Goal: Task Accomplishment & Management: Use online tool/utility

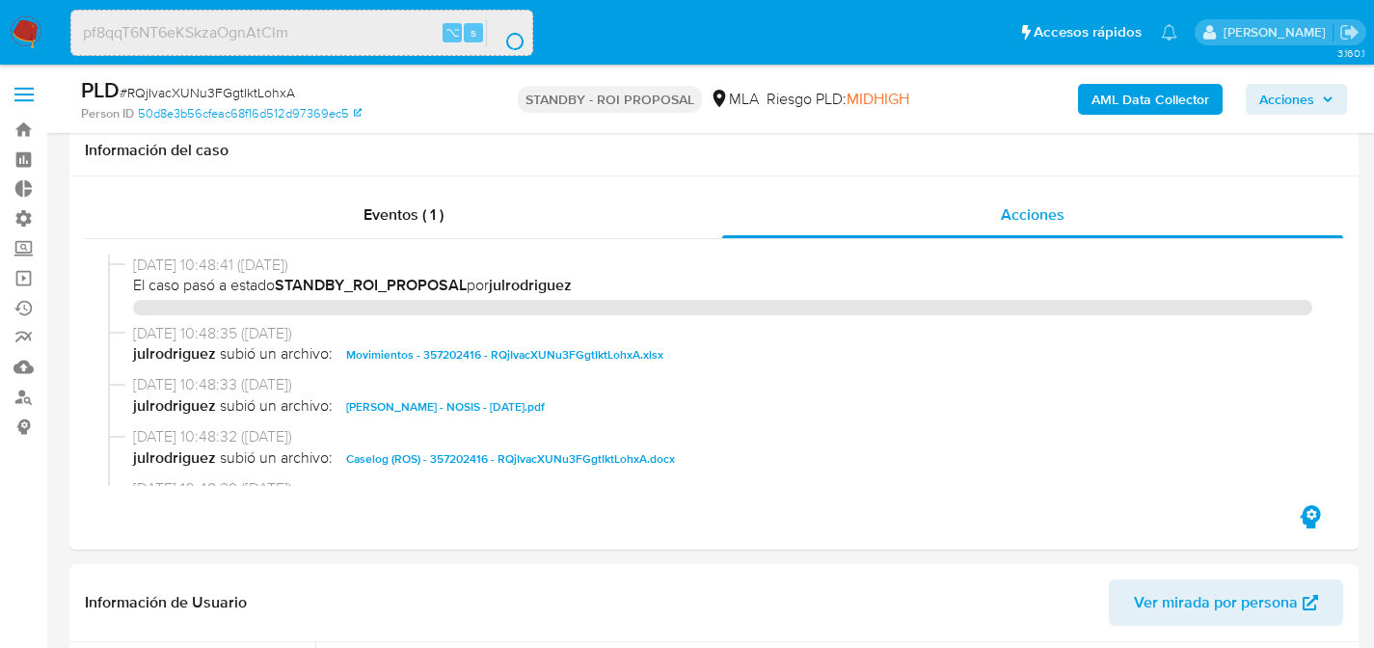
select select "10"
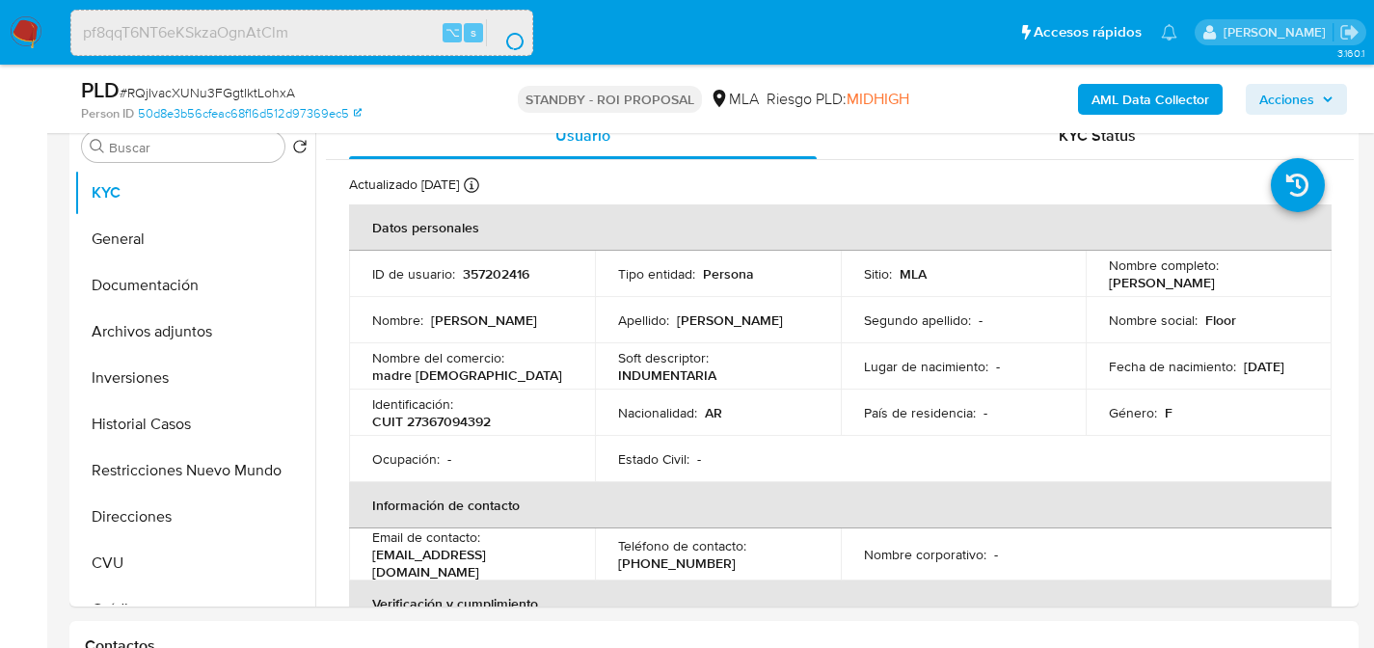
scroll to position [73, 0]
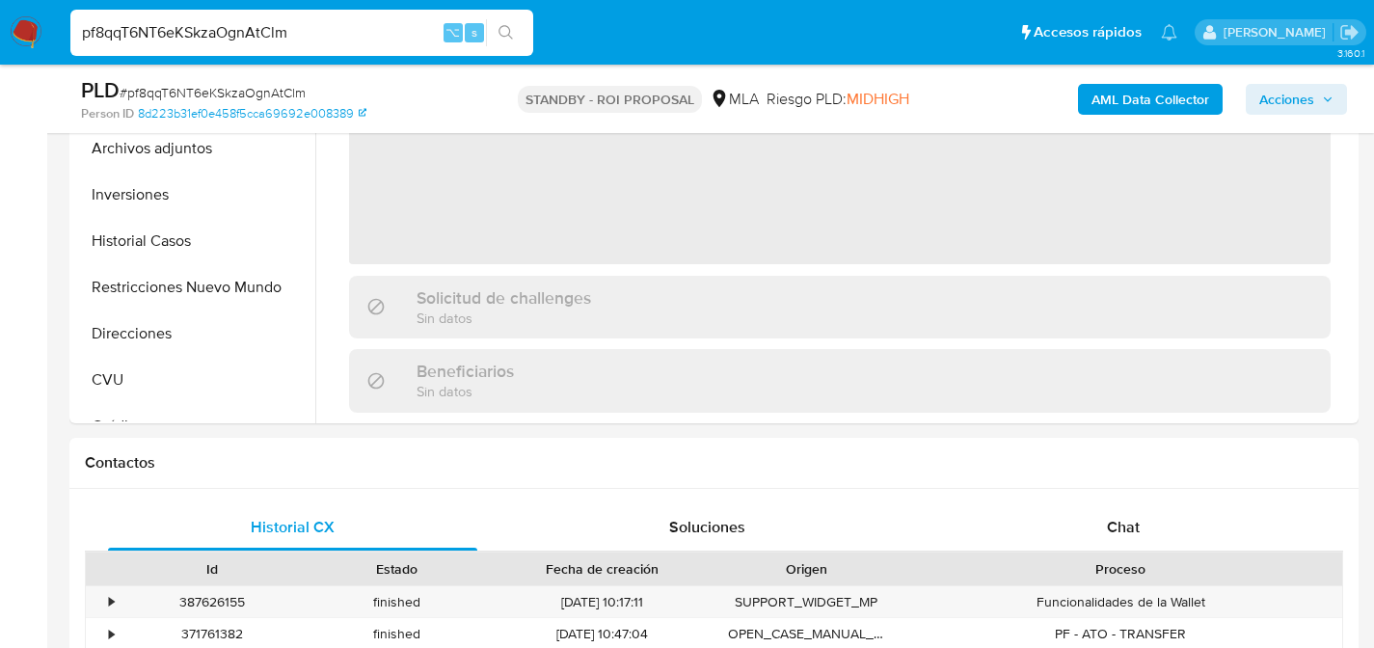
scroll to position [447, 0]
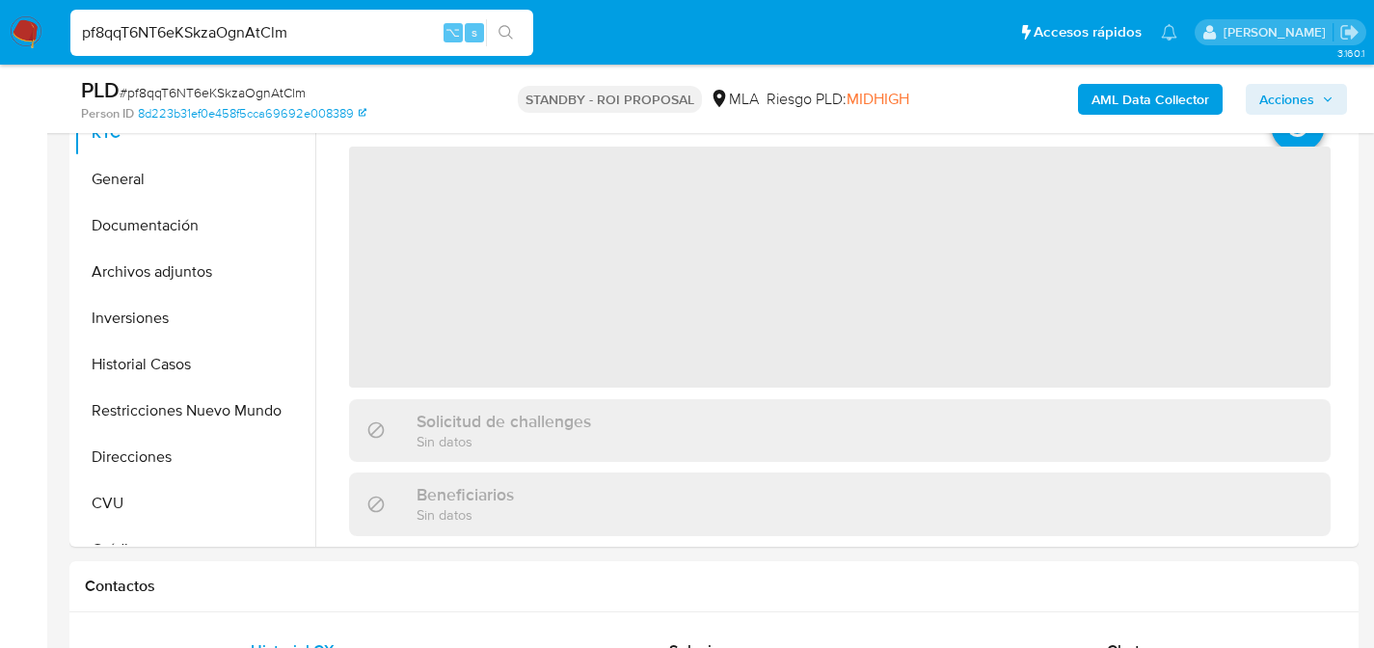
select select "10"
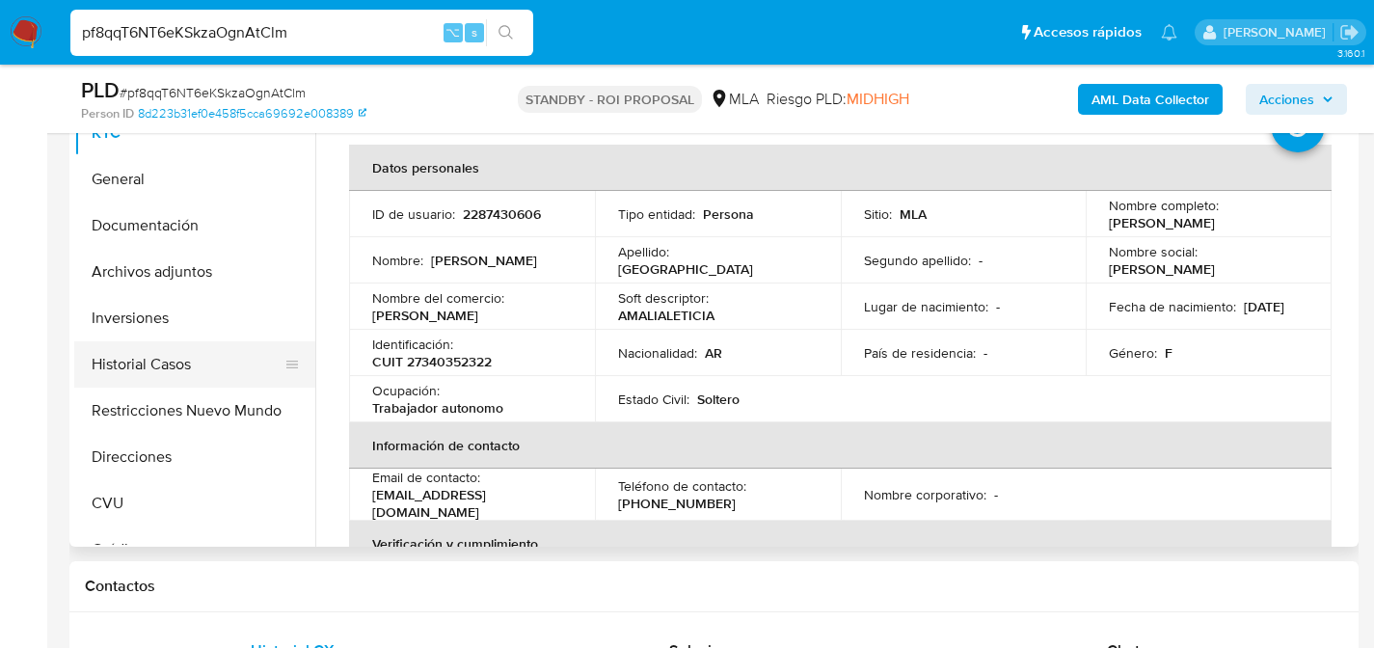
click at [144, 357] on button "Historial Casos" at bounding box center [187, 364] width 226 height 46
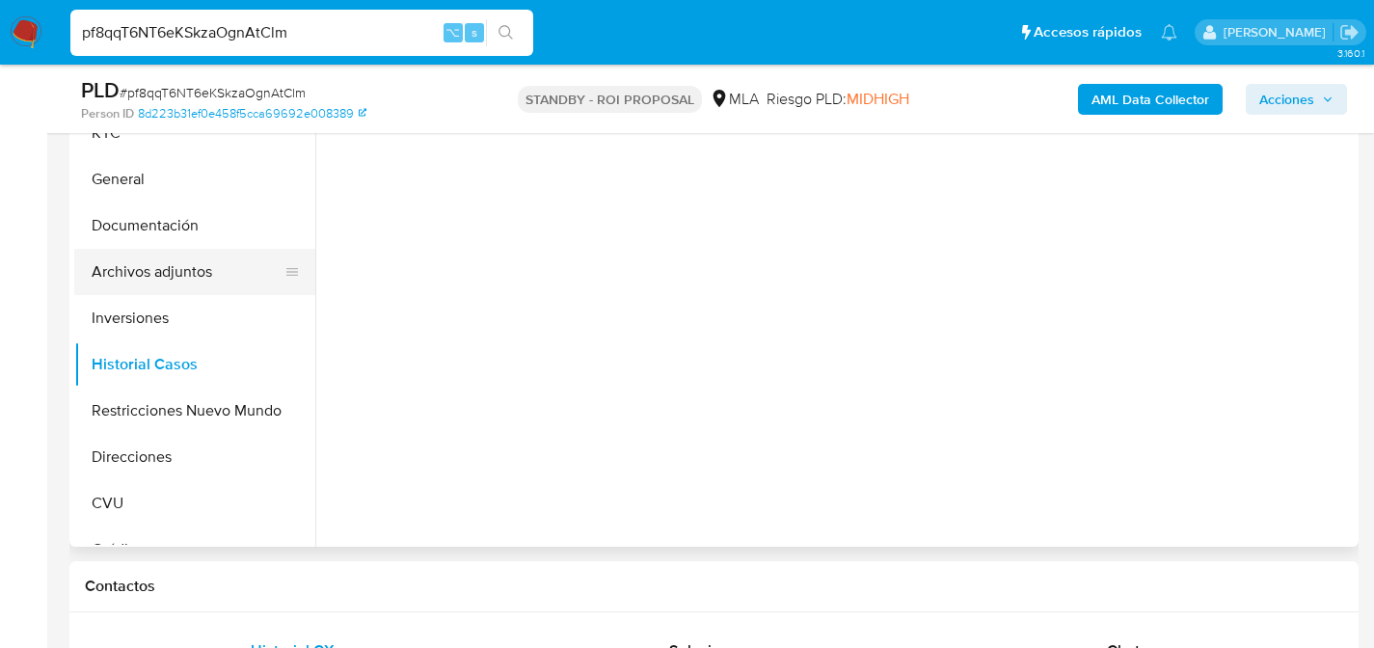
click at [142, 283] on button "Archivos adjuntos" at bounding box center [187, 272] width 226 height 46
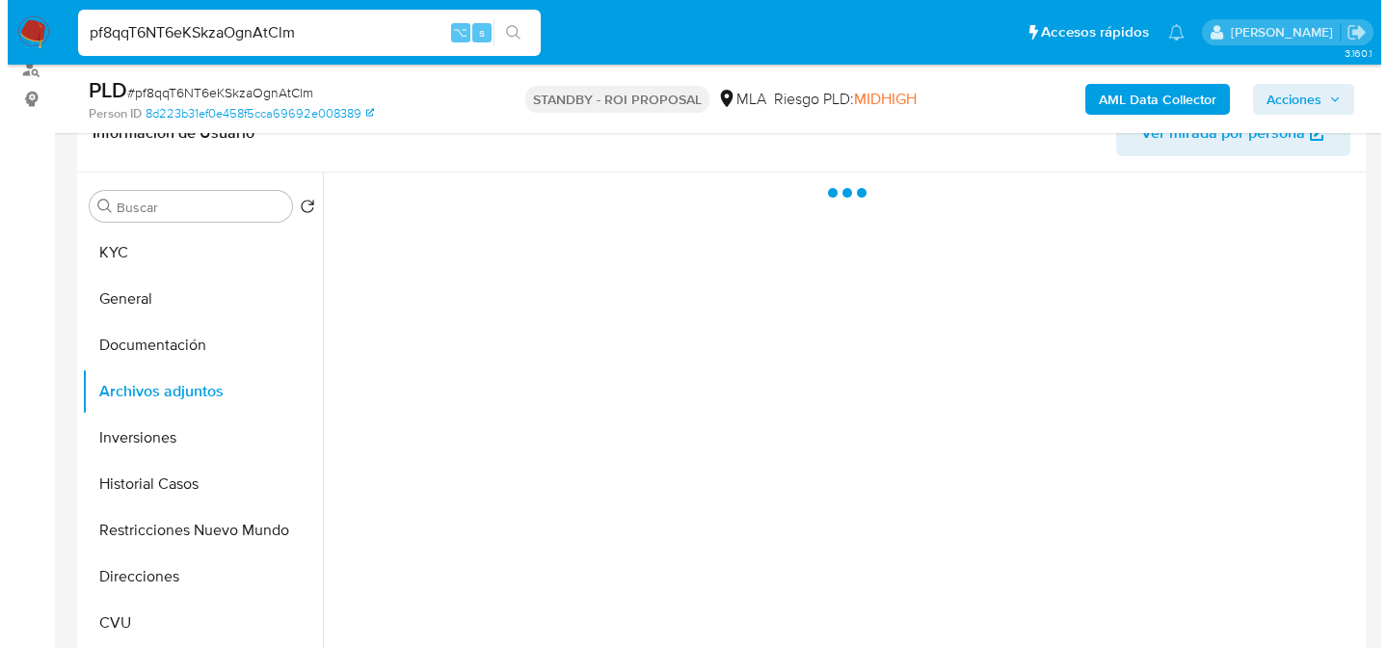
scroll to position [324, 0]
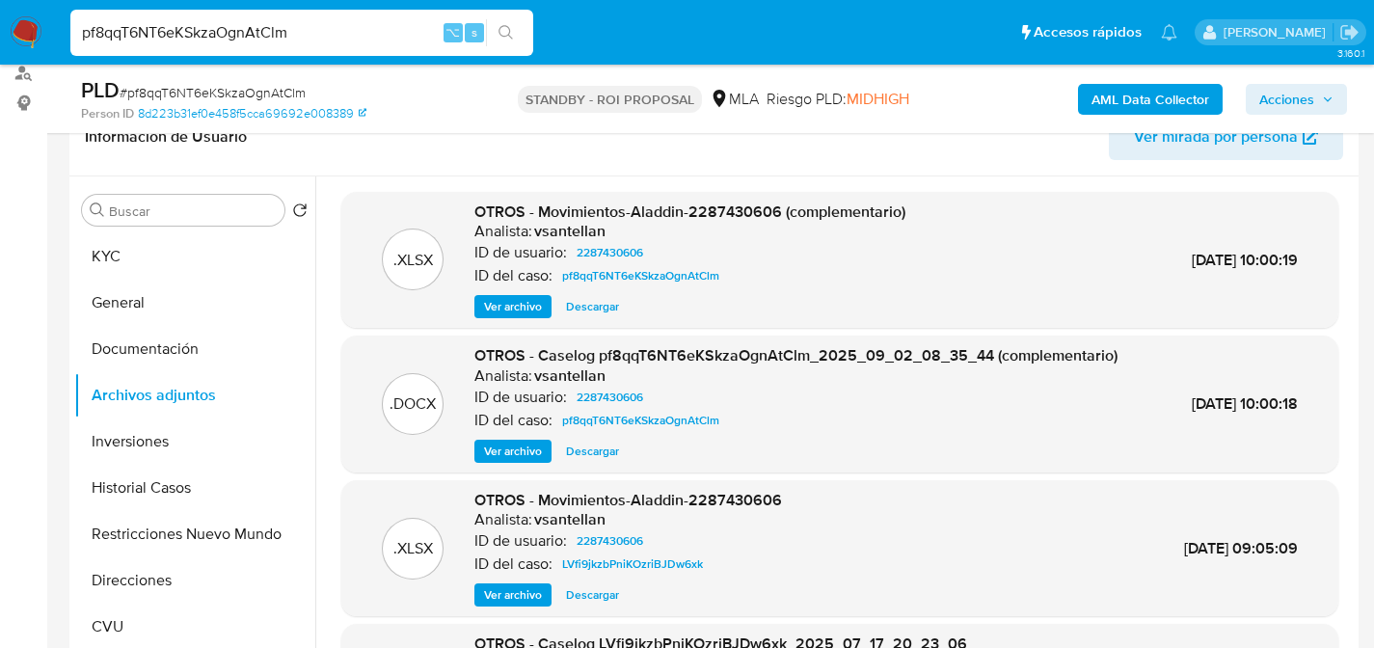
click at [498, 461] on span "Ver archivo" at bounding box center [513, 451] width 58 height 19
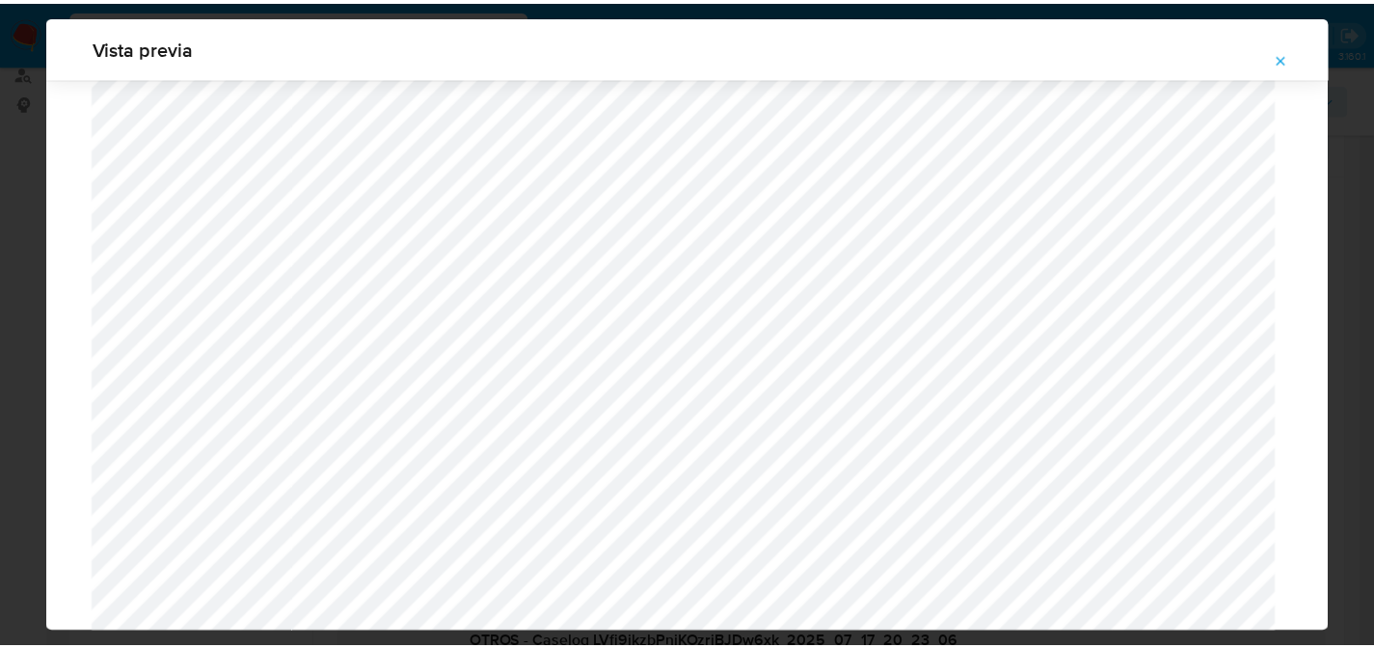
scroll to position [0, 0]
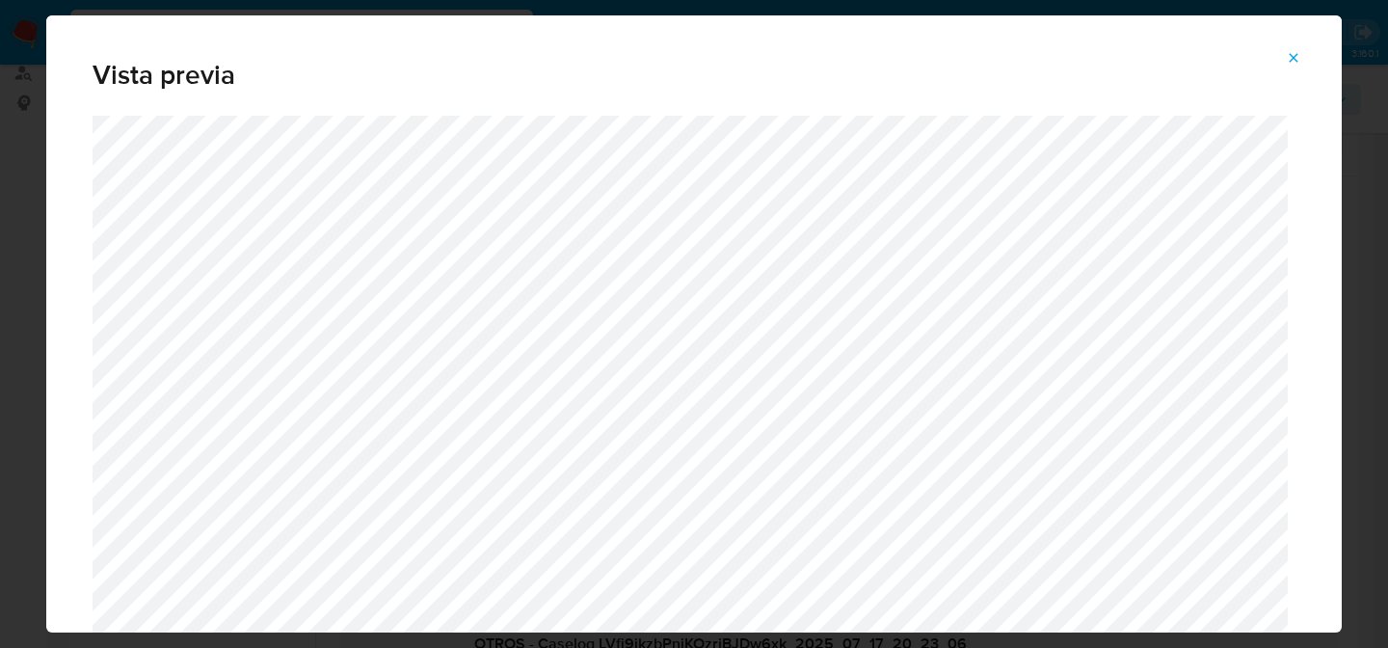
click at [1302, 58] on button "Attachment preview" at bounding box center [1294, 57] width 42 height 31
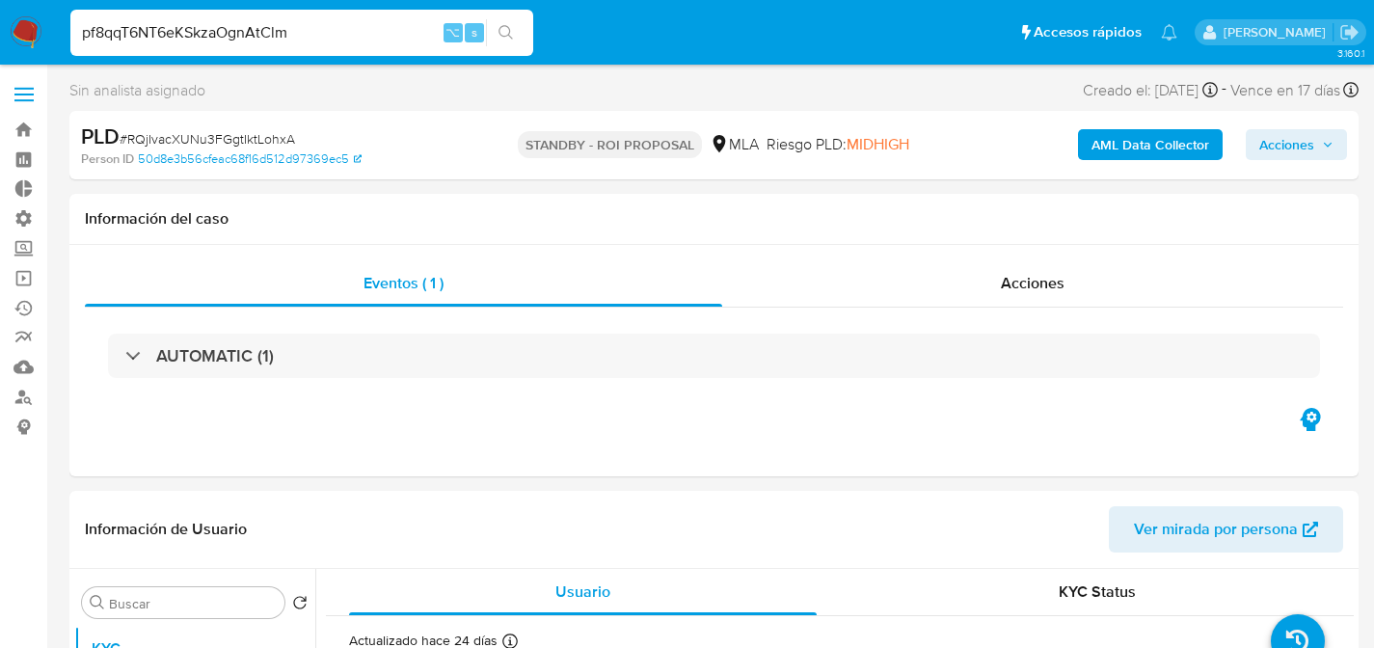
select select "10"
